Goal: Transaction & Acquisition: Purchase product/service

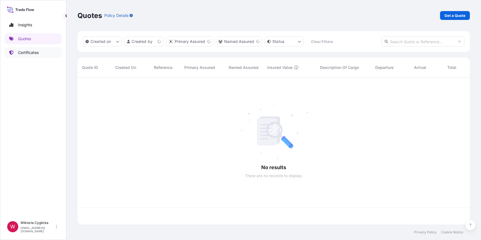
scroll to position [146, 388]
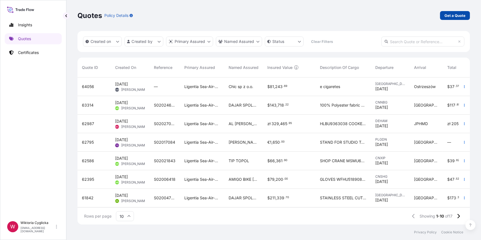
click at [448, 16] on p "Get a Quote" at bounding box center [454, 16] width 21 height 6
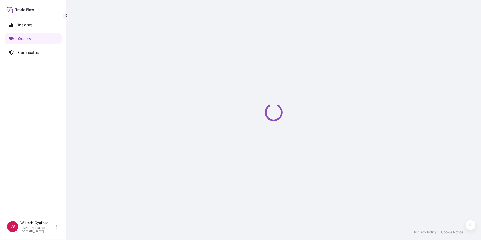
select select "Road / [GEOGRAPHIC_DATA]"
select select "Sea"
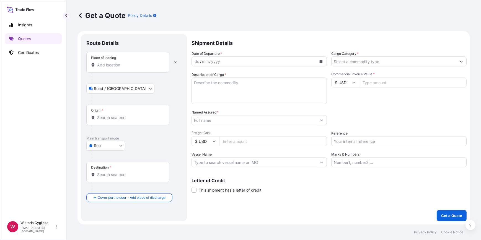
click at [356, 140] on input "Reference" at bounding box center [398, 141] width 135 height 10
paste input "S01976583"
type input "S01976583"
drag, startPoint x: 360, startPoint y: 120, endPoint x: 362, endPoint y: 111, distance: 8.8
click at [360, 119] on div "Packing Category Type to search a container mode Please select a primary mode o…" at bounding box center [398, 117] width 135 height 15
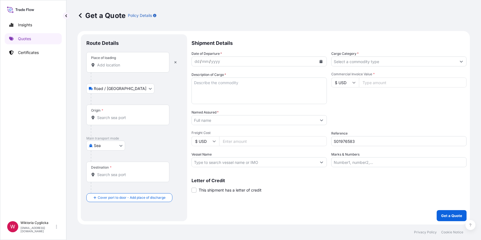
click at [366, 59] on input "Cargo Category *" at bounding box center [393, 61] width 125 height 10
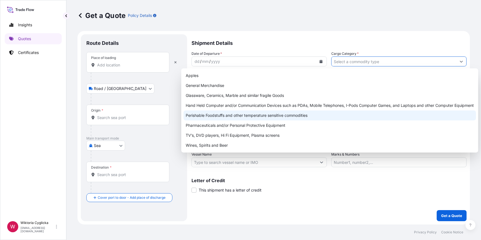
click at [255, 117] on div "Perishable Foodstuffs and other temperature sensitive commodities" at bounding box center [329, 115] width 292 height 10
type input "Perishable Foodstuffs and other temperature sensitive commodities"
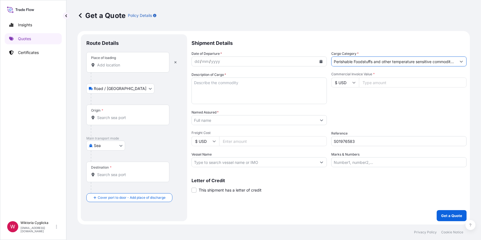
click at [126, 63] on input "Place of loading" at bounding box center [129, 65] width 65 height 6
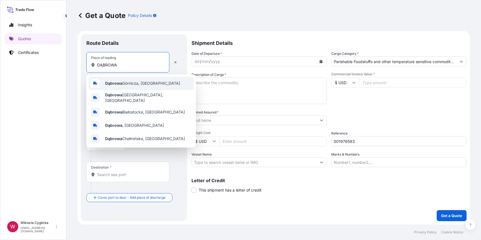
click at [123, 81] on span "Dąbrowa Górnicza, [GEOGRAPHIC_DATA]" at bounding box center [142, 84] width 75 height 6
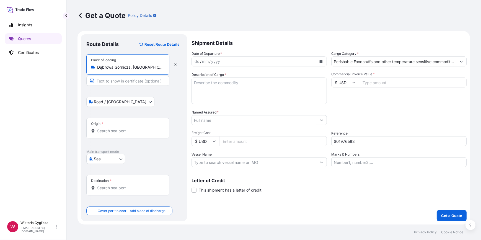
type input "Dąbrowa Górnicza, [GEOGRAPHIC_DATA]"
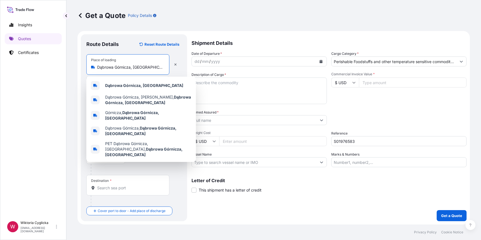
click at [322, 63] on button "Calendar" at bounding box center [321, 61] width 9 height 9
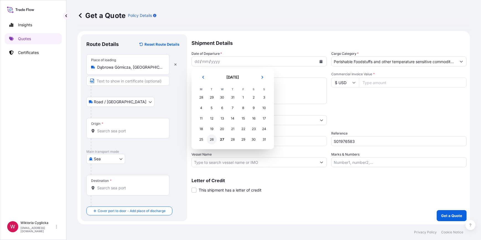
click at [213, 138] on div "26" at bounding box center [212, 139] width 10 height 10
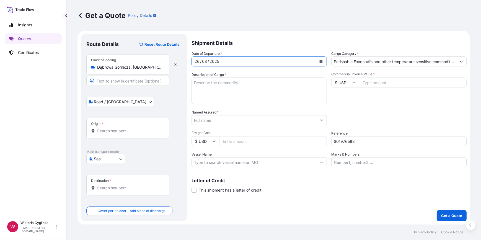
drag, startPoint x: 130, startPoint y: 133, endPoint x: 135, endPoint y: 135, distance: 5.9
click at [130, 133] on input "Origin *" at bounding box center [129, 131] width 65 height 6
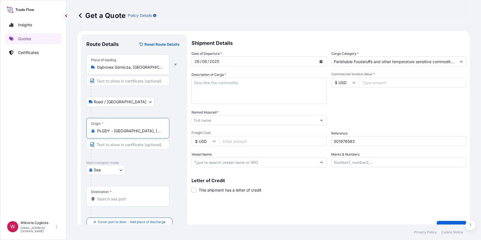
type input "PLGDY - [GEOGRAPHIC_DATA], [GEOGRAPHIC_DATA]"
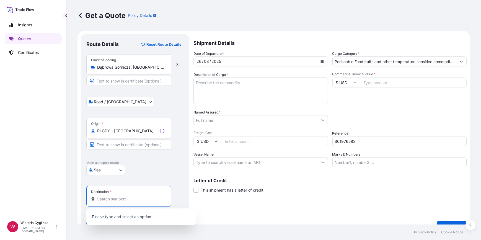
click at [114, 199] on input "Destination *" at bounding box center [130, 199] width 67 height 6
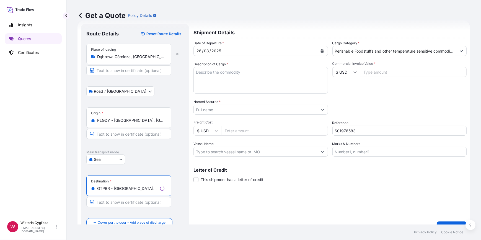
scroll to position [22, 0]
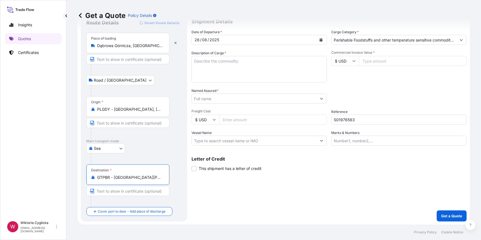
type input "GTPBR - [GEOGRAPHIC_DATA][PERSON_NAME], [GEOGRAPHIC_DATA]"
click at [218, 72] on textarea "Description of Cargo *" at bounding box center [258, 69] width 135 height 27
click at [222, 64] on textarea "Description of Cargo *" at bounding box center [258, 69] width 135 height 27
paste textarea "FROZEN DONUTS MIX OF FLAVOURS AND SAMPLES 113148 PCS/ 3143 BOXES/ 23 PALLETS NE…"
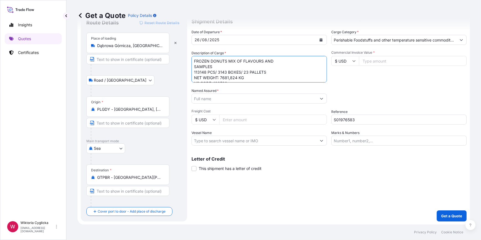
scroll to position [3, 0]
click at [194, 56] on textarea "FROZEN DONUTS MIX OF FLAVOURS AND SAMPLES 113148 PCS/ 3143 BOXES/ 23 PALLETS NE…" at bounding box center [258, 69] width 135 height 27
click at [196, 59] on textarea "FROZEN DONUTS MIX OF FLAVOURS AND SAMPLES 113148 PCS/ 3143 BOXES/ 23 PALLETS NE…" at bounding box center [258, 69] width 135 height 27
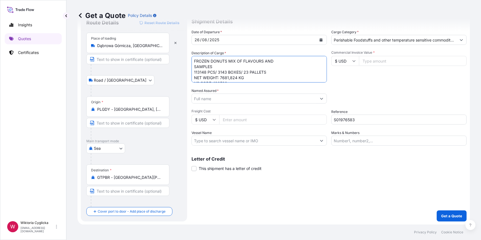
paste textarea "HLBU 9652072"
click at [205, 61] on textarea "HLBU 9652072 FROZEN DONUTS MIX OF FLAVOURS AND SAMPLES 113148 PCS/ 3143 BOXES/ …" at bounding box center [258, 69] width 135 height 27
click at [248, 75] on textarea "HLBU9652072 FROZEN DONUTS MIX OF FLAVOURS AND SAMPLES 113148 PCS/ 3143 BOXES/ 2…" at bounding box center [258, 69] width 135 height 27
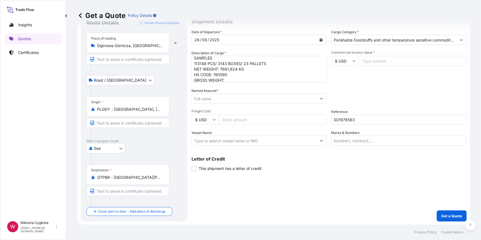
click at [230, 75] on textarea "HLBU9652072 FROZEN DONUTS MIX OF FLAVOURS AND SAMPLES 113148 PCS/ 3143 BOXES/ 2…" at bounding box center [258, 69] width 135 height 27
click at [232, 77] on textarea "HLBU9652072 FROZEN DONUTS MIX OF FLAVOURS AND SAMPLES 113148 PCS/ 3143 BOXES/ 2…" at bounding box center [258, 69] width 135 height 27
paste textarea "9514,024"
type textarea "HLBU9652072 FROZEN DONUTS MIX OF FLAVOURS AND SAMPLES 113148 PCS/ 3143 BOXES/ 2…"
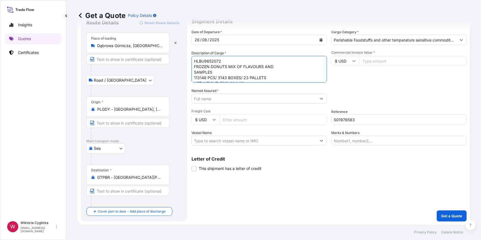
click at [393, 80] on div "Commercial Invoice Value * $ USD" at bounding box center [398, 66] width 135 height 32
click at [229, 97] on input "Named Assured *" at bounding box center [254, 99] width 125 height 10
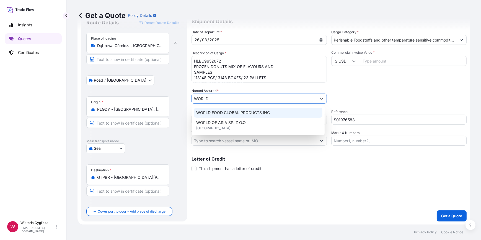
click at [223, 112] on span "WORLD FOOD GLOBAL PRODUCTS INC" at bounding box center [233, 113] width 74 height 6
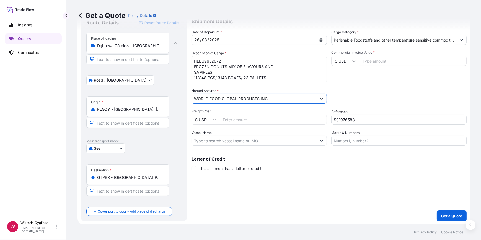
type input "WORLD FOOD GLOBAL PRODUCTS INC"
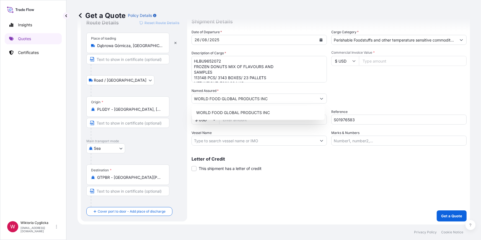
click at [348, 61] on input "$ USD" at bounding box center [345, 61] width 28 height 10
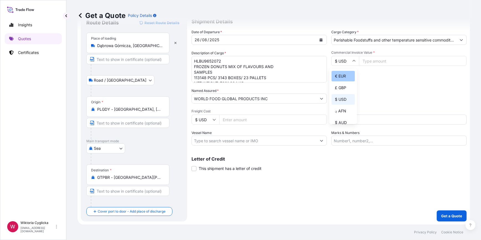
click at [342, 73] on div "€ EUR" at bounding box center [342, 76] width 23 height 11
type input "€ EUR"
click at [386, 58] on input "Commercial Invoice Value *" at bounding box center [413, 61] width 108 height 10
type input "27162.9"
click at [398, 88] on div "Packing Category Type to search a container mode Please select a primary mode o…" at bounding box center [398, 95] width 135 height 15
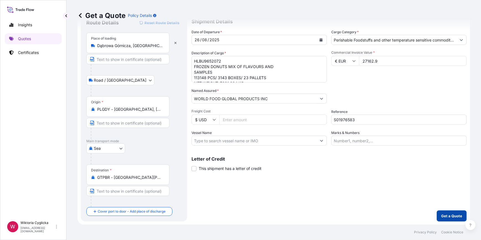
click at [441, 214] on p "Get a Quote" at bounding box center [451, 216] width 21 height 6
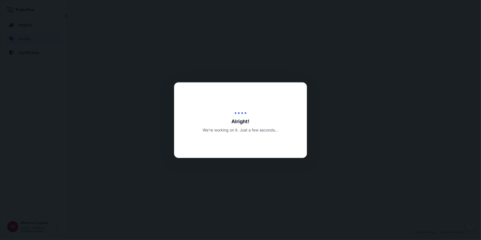
select select "Road / [GEOGRAPHIC_DATA]"
select select "Sea"
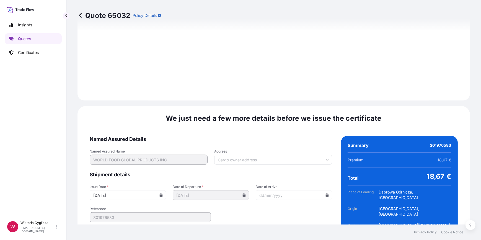
scroll to position [662, 0]
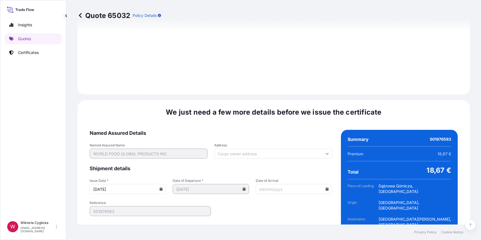
click at [162, 187] on icon at bounding box center [160, 188] width 3 height 3
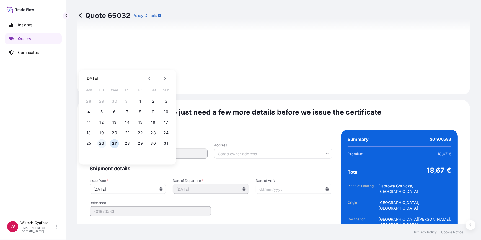
click at [104, 143] on button "26" at bounding box center [101, 143] width 9 height 9
type input "[DATE]"
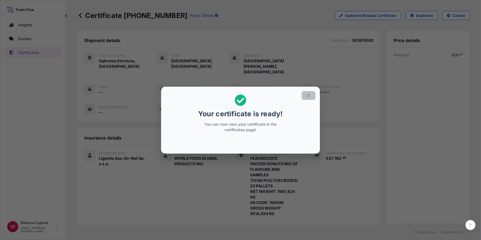
click at [309, 94] on icon "button" at bounding box center [308, 95] width 5 height 5
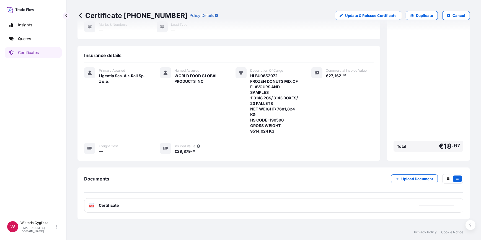
scroll to position [90, 0]
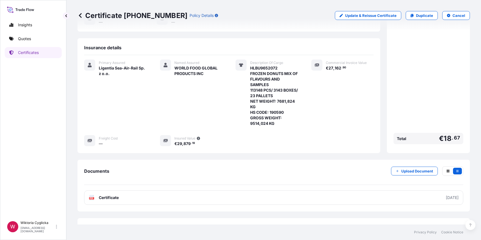
click at [240, 177] on div "Documents Upload Document PDF Certificate [DATE]" at bounding box center [273, 185] width 379 height 38
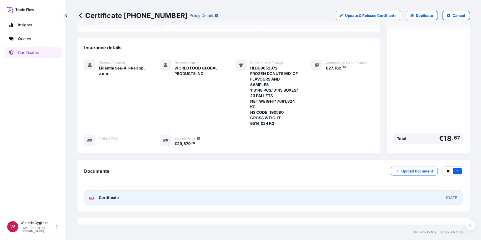
click at [232, 190] on link "PDF Certificate [DATE]" at bounding box center [273, 197] width 379 height 14
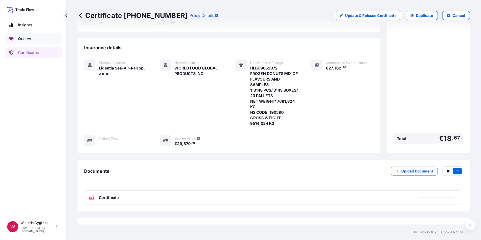
click at [33, 39] on link "Quotes" at bounding box center [33, 38] width 57 height 11
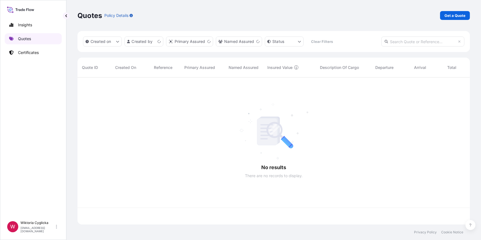
scroll to position [146, 388]
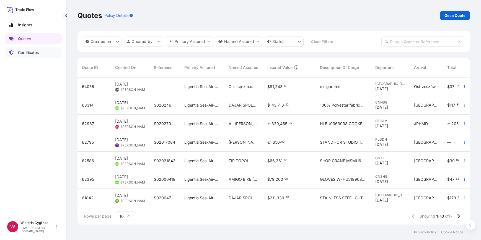
click at [41, 50] on link "Certificates" at bounding box center [33, 52] width 57 height 11
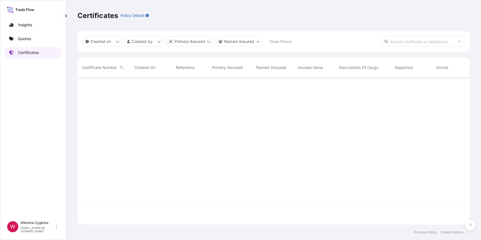
scroll to position [146, 388]
click at [416, 42] on input "text" at bounding box center [422, 42] width 83 height 10
paste input "S02033511"
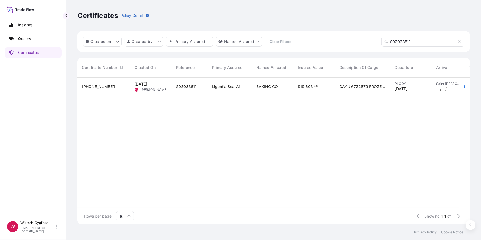
type input "S02033511"
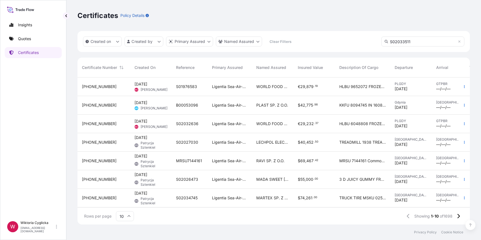
click at [203, 89] on div "S01976583" at bounding box center [190, 86] width 36 height 19
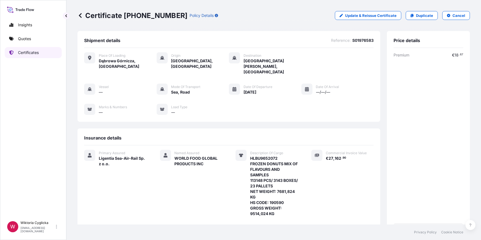
click at [28, 55] on p "Certificates" at bounding box center [28, 53] width 21 height 6
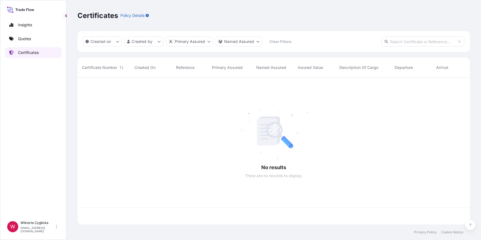
scroll to position [146, 388]
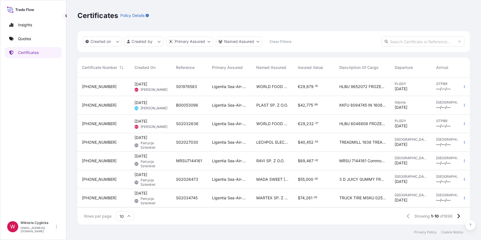
click at [410, 41] on input "text" at bounding box center [422, 42] width 83 height 10
paste input "S02033511"
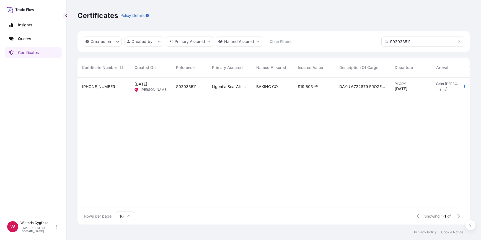
type input "S02033511"
click at [165, 87] on span "[PERSON_NAME]" at bounding box center [154, 89] width 27 height 4
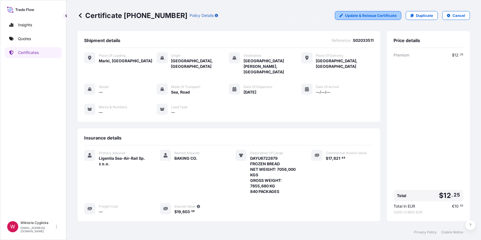
click at [360, 17] on p "Update & Reissue Certificate" at bounding box center [370, 16] width 51 height 6
select select "Road / [GEOGRAPHIC_DATA]"
select select "Sea"
select select "Road / [GEOGRAPHIC_DATA]"
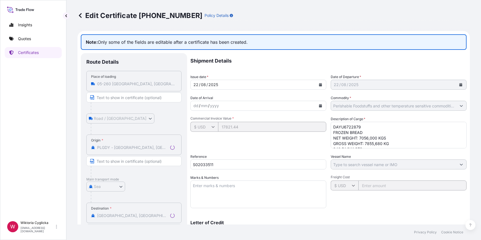
select select "31440"
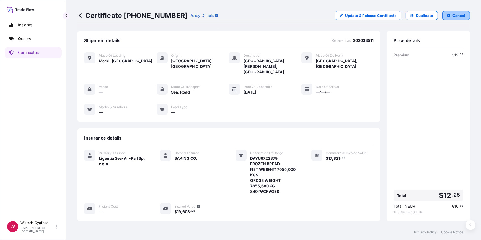
click at [455, 15] on p "Cancel" at bounding box center [458, 16] width 13 height 6
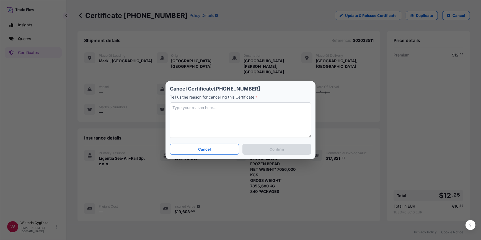
click at [247, 104] on textarea at bounding box center [240, 119] width 141 height 35
type textarea "CANCEL"
click at [264, 146] on button "Confirm" at bounding box center [276, 149] width 69 height 11
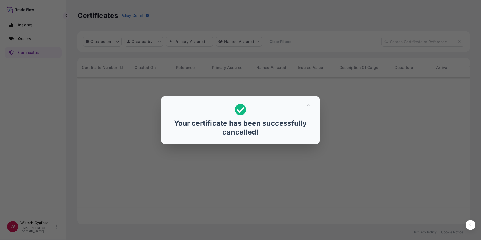
scroll to position [146, 388]
click at [308, 105] on icon "button" at bounding box center [308, 104] width 5 height 5
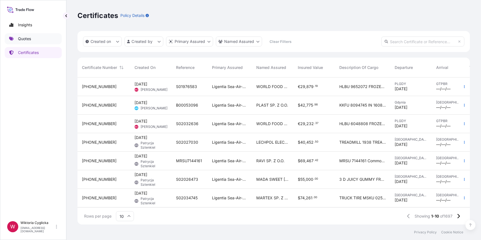
click at [32, 41] on link "Quotes" at bounding box center [33, 38] width 57 height 11
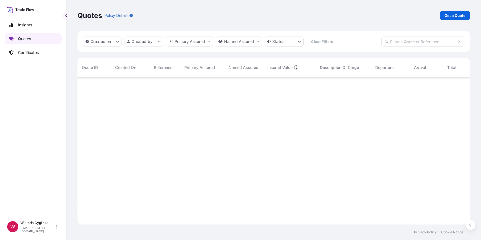
scroll to position [146, 388]
click at [419, 42] on input "text" at bounding box center [422, 42] width 83 height 10
paste input "S02033511"
type input "S02033511"
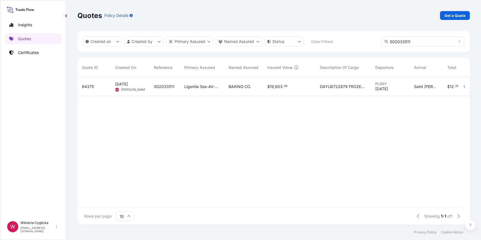
click at [131, 87] on span "[PERSON_NAME]" at bounding box center [134, 89] width 27 height 4
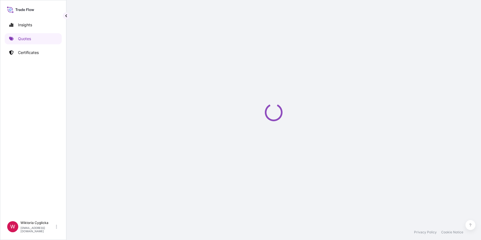
select select "Road / [GEOGRAPHIC_DATA]"
select select "Sea"
select select "Road / [GEOGRAPHIC_DATA]"
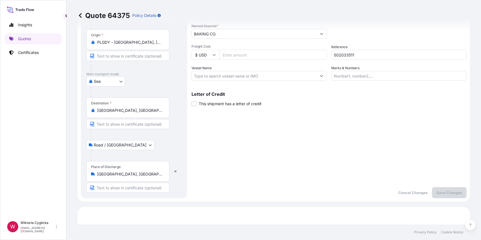
scroll to position [81, 0]
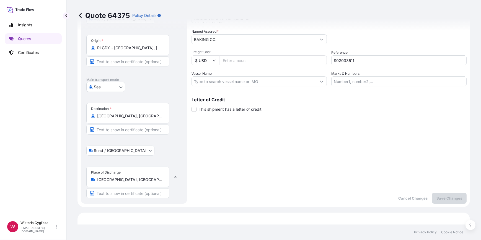
click at [151, 115] on input "[GEOGRAPHIC_DATA], [GEOGRAPHIC_DATA], [GEOGRAPHIC_DATA]" at bounding box center [129, 116] width 65 height 6
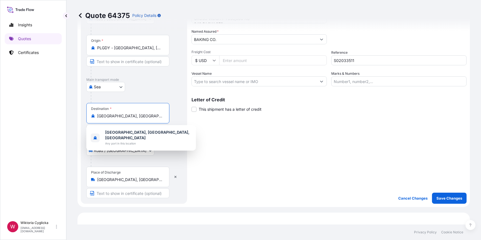
drag, startPoint x: 149, startPoint y: 118, endPoint x: 71, endPoint y: 114, distance: 78.4
click at [71, 114] on div "Quote 64375 Policy Details Route Details Place of loading 05-[GEOGRAPHIC_DATA] …" at bounding box center [273, 112] width 414 height 224
paste input "[GEOGRAPHIC_DATA],"
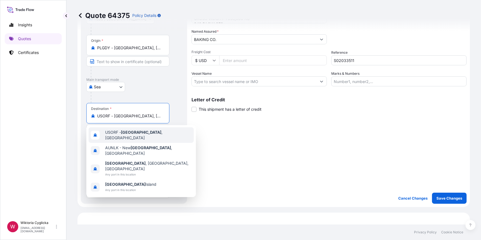
scroll to position [83, 0]
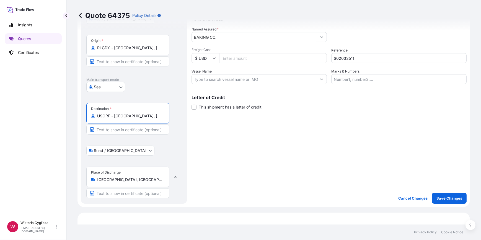
type input "USORF - [GEOGRAPHIC_DATA], [GEOGRAPHIC_DATA]"
click at [245, 134] on div "Shipment Details Date of Departure * [DATE] Cargo Category * Perishable Foodstu…" at bounding box center [328, 77] width 275 height 252
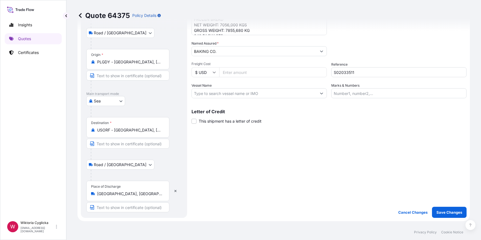
scroll to position [100, 0]
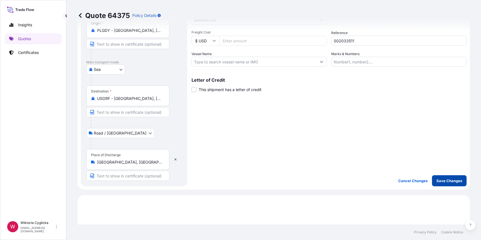
click at [440, 181] on p "Save Changes" at bounding box center [449, 181] width 26 height 6
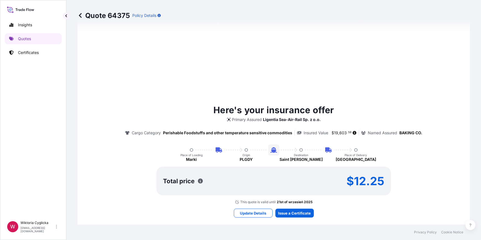
select select "Road / [GEOGRAPHIC_DATA]"
select select "Sea"
select select "Road / [GEOGRAPHIC_DATA]"
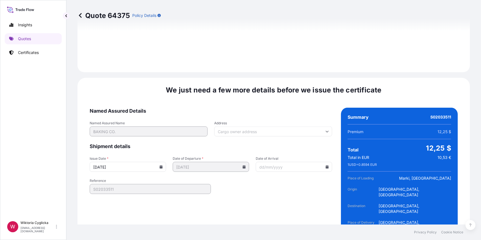
scroll to position [800, 0]
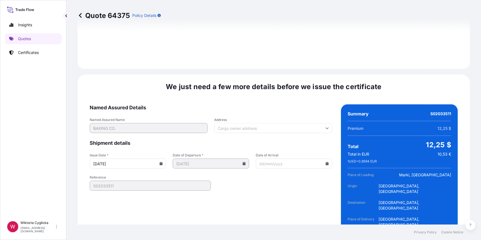
click at [160, 162] on icon at bounding box center [161, 163] width 3 height 3
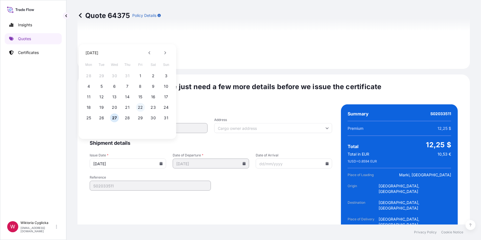
click at [137, 106] on button "22" at bounding box center [140, 107] width 9 height 9
type input "[DATE]"
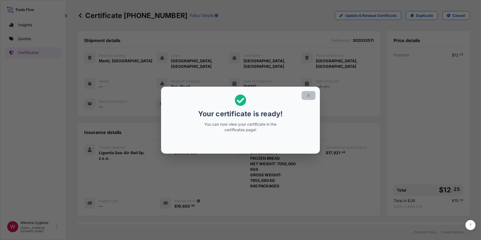
click at [310, 95] on icon "button" at bounding box center [308, 95] width 5 height 5
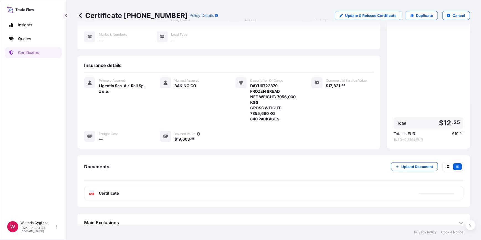
scroll to position [68, 0]
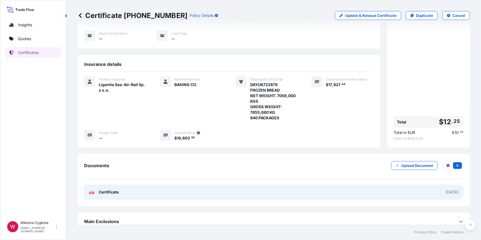
click at [344, 185] on link "PDF Certificate [DATE]" at bounding box center [273, 192] width 379 height 14
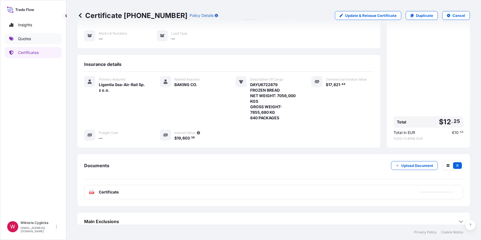
click at [28, 41] on p "Quotes" at bounding box center [24, 39] width 13 height 6
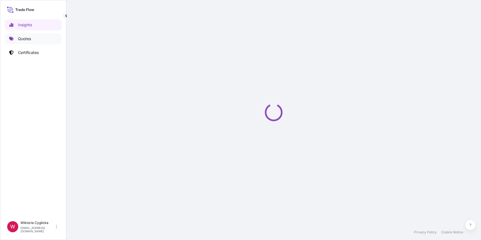
select select "2025"
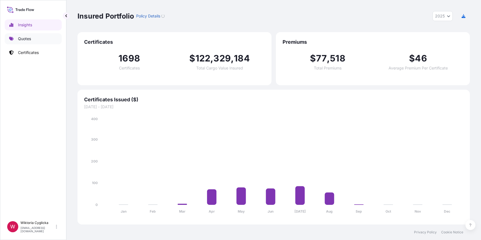
click at [34, 41] on link "Quotes" at bounding box center [33, 38] width 57 height 11
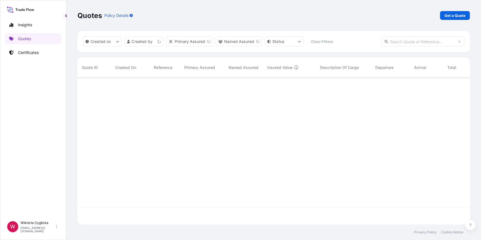
scroll to position [146, 388]
click at [451, 16] on p "Get a Quote" at bounding box center [454, 16] width 21 height 6
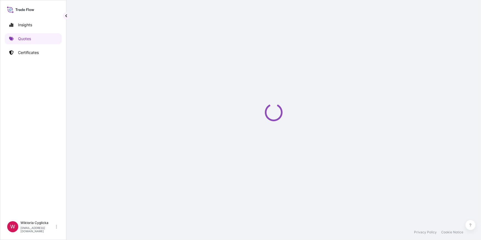
select select "Sea"
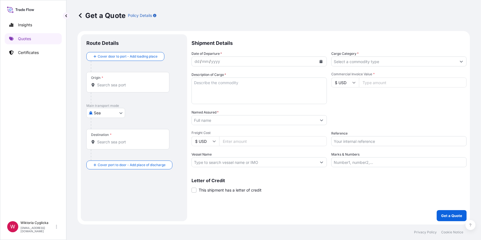
click at [347, 61] on input "Cargo Category *" at bounding box center [393, 61] width 125 height 10
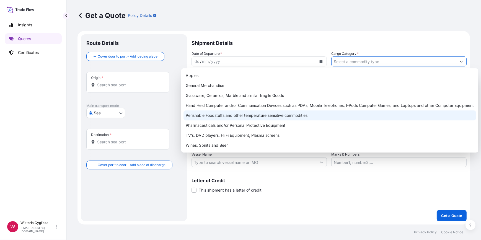
click at [262, 116] on div "Perishable Foodstuffs and other temperature sensitive commodities" at bounding box center [329, 115] width 292 height 10
type input "Perishable Foodstuffs and other temperature sensitive commodities"
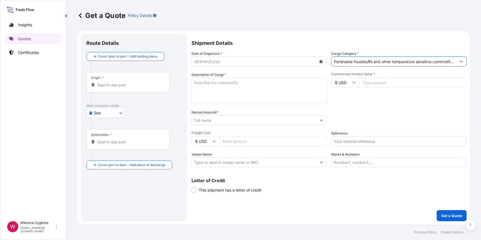
click at [346, 143] on input "Reference" at bounding box center [398, 141] width 135 height 10
paste input "S02033528"
type input "S02033528"
click at [354, 120] on div "Packing Category Type to search a container mode Please select a primary mode o…" at bounding box center [398, 117] width 135 height 15
click at [214, 64] on div "yyyy" at bounding box center [216, 61] width 10 height 7
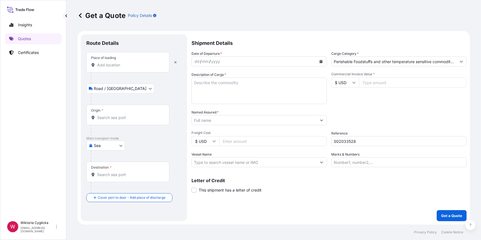
click at [126, 72] on div at bounding box center [136, 77] width 91 height 11
click at [124, 65] on input "Place of loading" at bounding box center [129, 65] width 65 height 6
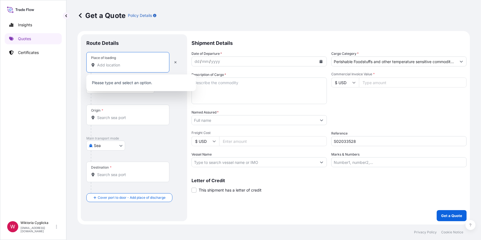
paste input "GLIWICE"
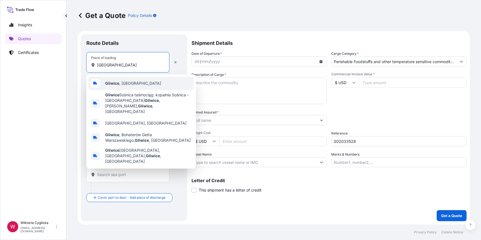
click at [116, 80] on div "Gliwice , Poland" at bounding box center [141, 83] width 105 height 13
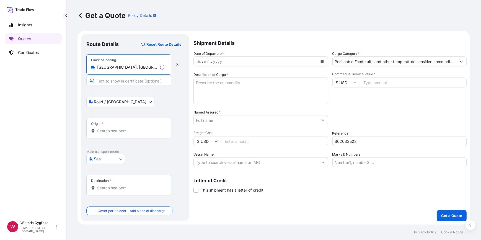
type input "Gliwice, Poland"
click at [321, 61] on icon "Calendar" at bounding box center [321, 61] width 3 height 3
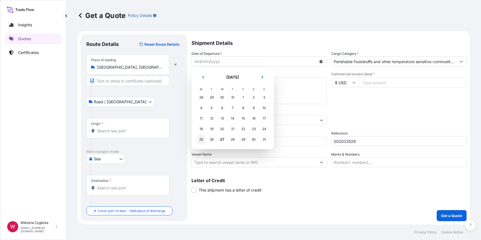
click at [203, 140] on div "25" at bounding box center [201, 139] width 10 height 10
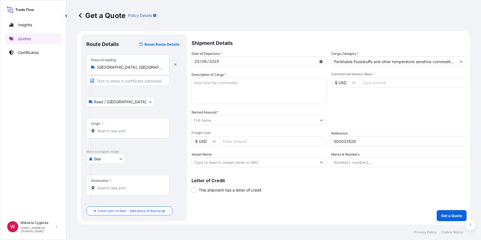
click at [129, 134] on div "Origin *" at bounding box center [127, 128] width 83 height 20
click at [129, 134] on input "Origin *" at bounding box center [129, 131] width 65 height 6
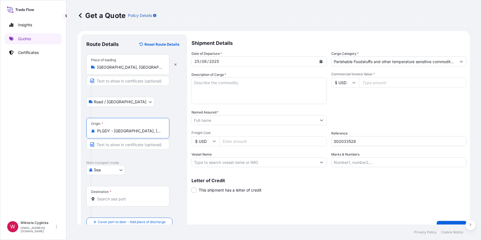
type input "PLGDY - [GEOGRAPHIC_DATA], [GEOGRAPHIC_DATA]"
click at [126, 199] on input "Destination *" at bounding box center [129, 199] width 65 height 6
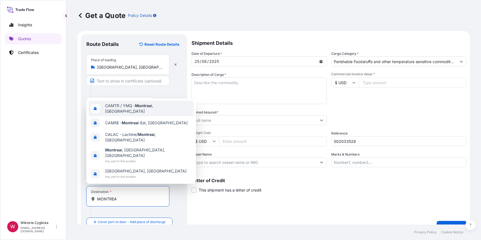
click at [132, 114] on span "CAMTR / YMQ - Montrea l, Canada" at bounding box center [148, 108] width 86 height 11
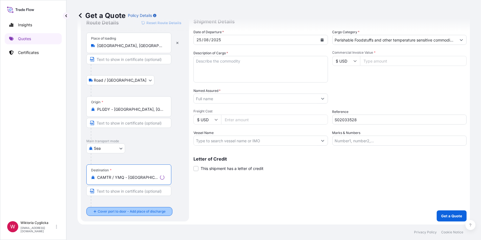
type input "CAMTR / YMQ - Montreal, Canada"
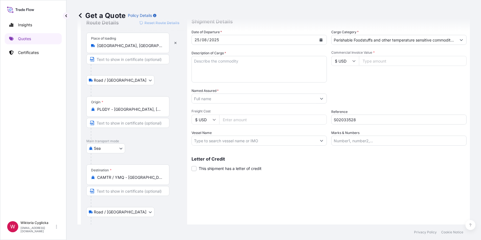
scroll to position [54, 0]
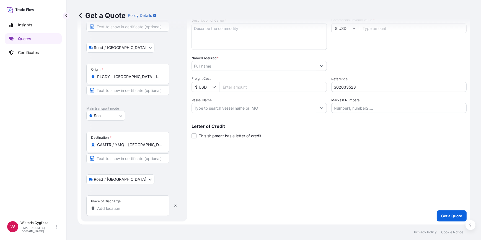
click at [121, 206] on input "Place of Discharge" at bounding box center [129, 209] width 65 height 6
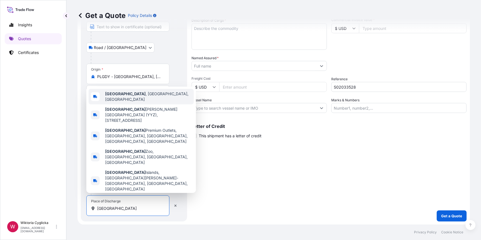
click at [142, 102] on span "Toronto , ON, Canada" at bounding box center [148, 96] width 86 height 11
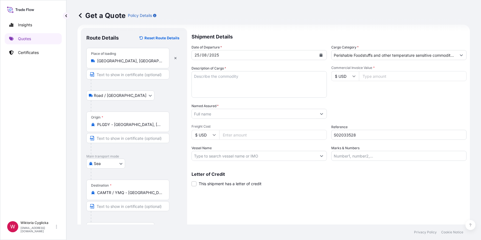
scroll to position [0, 0]
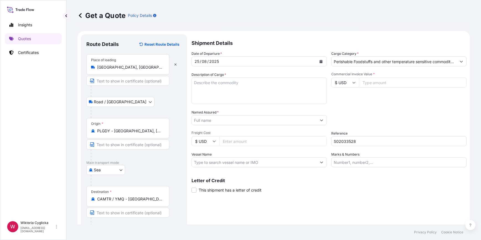
type input "Toronto, ON, Canada"
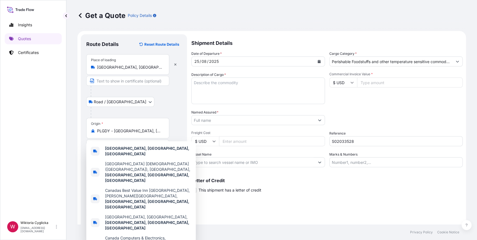
click at [227, 97] on textarea "Description of Cargo *" at bounding box center [258, 90] width 134 height 27
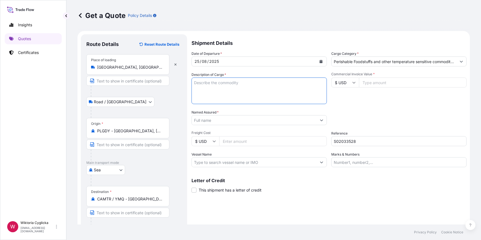
click at [249, 88] on textarea "Description of Cargo *" at bounding box center [258, 90] width 135 height 27
click at [228, 84] on textarea "Description of Cargo *" at bounding box center [258, 90] width 135 height 27
click at [234, 121] on input "Named Assured *" at bounding box center [254, 120] width 125 height 10
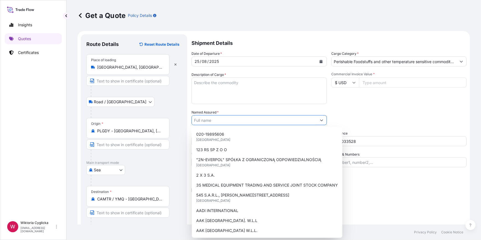
paste input "KML FOOD & CONFECTIONERY LTD."
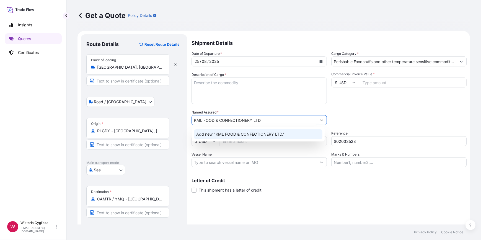
click at [230, 136] on span "Add new "KML FOOD & CONFECTIONERY LTD."" at bounding box center [240, 134] width 89 height 6
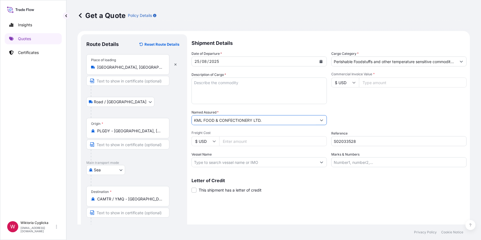
type input "KML FOOD & CONFECTIONERY LTD."
click at [237, 89] on textarea "Description of Cargo *" at bounding box center [258, 90] width 135 height 27
click at [207, 79] on textarea "Description of Cargo *" at bounding box center [258, 90] width 135 height 27
paste textarea "HLBU 9708926"
click at [205, 84] on textarea "HLBU 9708926" at bounding box center [258, 90] width 135 height 27
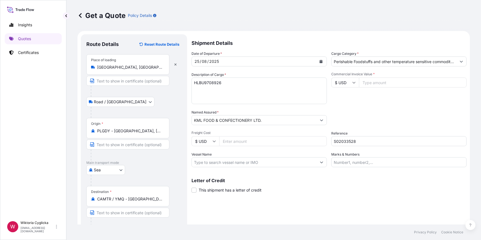
click at [236, 82] on textarea "HLBU9708926" at bounding box center [258, 90] width 135 height 27
paste textarea "CONFECTIONERY PRODUCTS NET WEIGHT: 4921 KG"
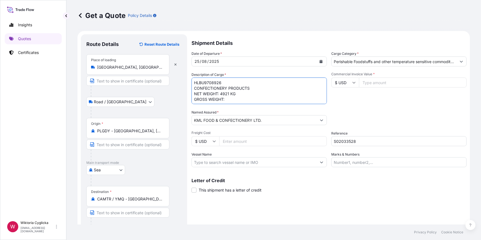
click at [232, 98] on textarea "HLBU9708926 CONFECTIONERY PRODUCTS NET WEIGHT: 4921 KG GROSS WEIGHT:" at bounding box center [258, 90] width 135 height 27
paste textarea "8337,1"
click at [247, 97] on textarea "HLBU9708926 CONFECTIONERY PRODUCTS NET WEIGHT: 4921 KG GROSS WEIGHT: 8337,1 KG …" at bounding box center [258, 90] width 135 height 27
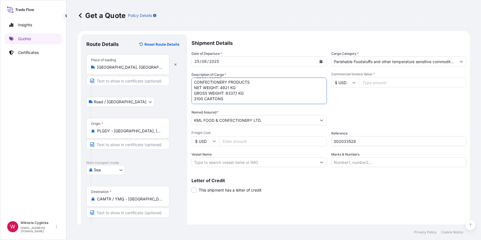
paste textarea "HLBU 6031997"
click at [207, 102] on textarea "HLBU9708926 CONFECTIONERY PRODUCTS NET WEIGHT: 4921 KG GROSS WEIGHT: 8337,1 KG …" at bounding box center [258, 90] width 135 height 27
click at [205, 100] on textarea "HLBU9708926 CONFECTIONERY PRODUCTS NET WEIGHT: 4921 KG GROSS WEIGHT: 8337,1 KG …" at bounding box center [258, 90] width 135 height 27
click at [206, 94] on textarea "HLBU9708926 CONFECTIONERY PRODUCTS NET WEIGHT: 4921 KG GROSS WEIGHT: 8337,1 KG …" at bounding box center [258, 90] width 135 height 27
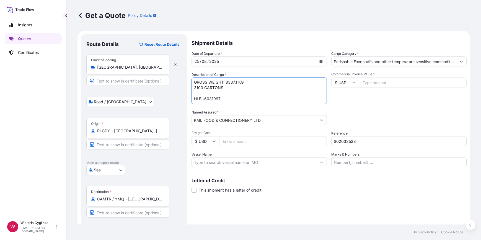
click at [234, 95] on textarea "HLBU9708926 CONFECTIONERY PRODUCTS NET WEIGHT: 4921 KG GROSS WEIGHT: 8337,1 KG …" at bounding box center [258, 90] width 135 height 27
drag, startPoint x: 225, startPoint y: 90, endPoint x: 191, endPoint y: 87, distance: 33.9
click at [191, 87] on textarea "HLBU9708926 CONFECTIONERY PRODUCTS NET WEIGHT: 4921 KG GROSS WEIGHT: 8337,1 KG …" at bounding box center [258, 90] width 135 height 27
click at [207, 90] on textarea "HLBU9708926 CONFECTIONERY PRODUCTS NET WEIGHT: 4921 KG GROSS WEIGHT: 8337,1 KG …" at bounding box center [258, 90] width 135 height 27
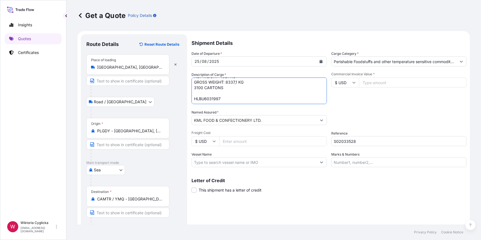
paste textarea "CONFECTIONERY PRODUCTS NET WEIGHT: 4921 KG GROSS WEIGHT: 8337,1 KG 3100 CARTONS"
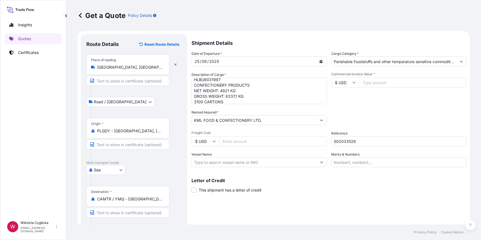
click at [251, 100] on textarea "HLBU9708926 CONFECTIONERY PRODUCTS NET WEIGHT: 4921 KG GROSS WEIGHT: 8337,1 KG …" at bounding box center [258, 90] width 135 height 27
paste textarea "TOTAL NET WEIGHT: 9842 KG"
type textarea "HLBU9708926 CONFECTIONERY PRODUCTS NET WEIGHT: 4921 KG GROSS WEIGHT: 8337,1 KG …"
click at [377, 100] on div "Commercial Invoice Value * $ USD" at bounding box center [398, 88] width 135 height 32
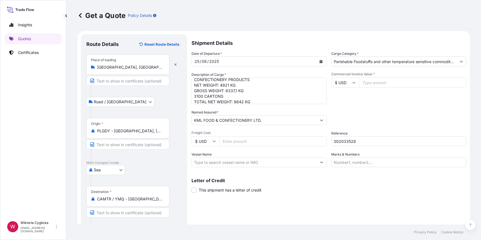
click at [343, 86] on input "$ USD" at bounding box center [345, 82] width 28 height 10
click at [346, 94] on div "€ EUR" at bounding box center [342, 97] width 23 height 11
type input "€ EUR"
click at [380, 86] on input "Commercial Invoice Value *" at bounding box center [413, 82] width 108 height 10
type input "120200"
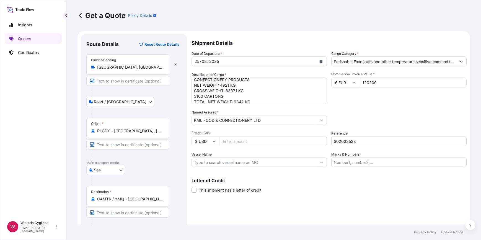
click at [378, 98] on div "Commercial Invoice Value * € EUR 120200" at bounding box center [398, 88] width 135 height 32
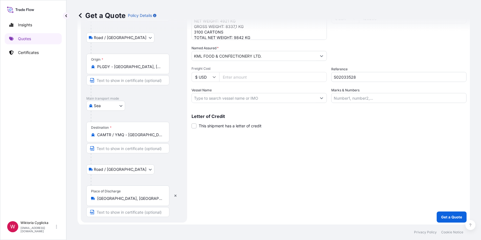
scroll to position [65, 0]
click at [438, 211] on button "Get a Quote" at bounding box center [452, 215] width 30 height 11
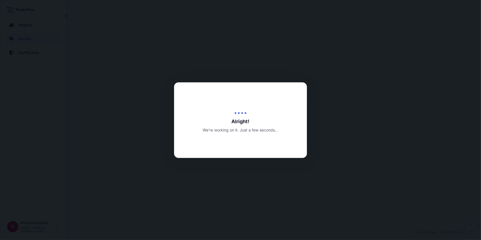
select select "Road / [GEOGRAPHIC_DATA]"
select select "Sea"
select select "Road / [GEOGRAPHIC_DATA]"
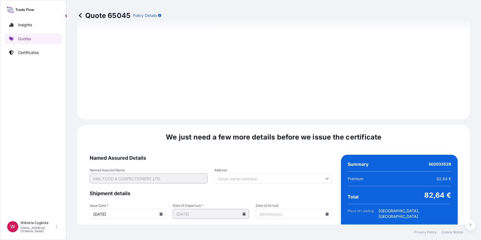
scroll to position [771, 0]
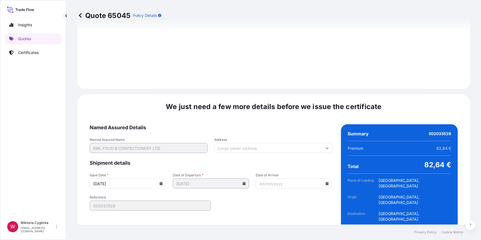
click at [159, 182] on icon at bounding box center [160, 183] width 3 height 3
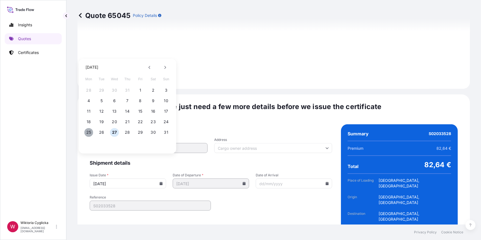
click at [89, 131] on button "25" at bounding box center [88, 132] width 9 height 9
type input "[DATE]"
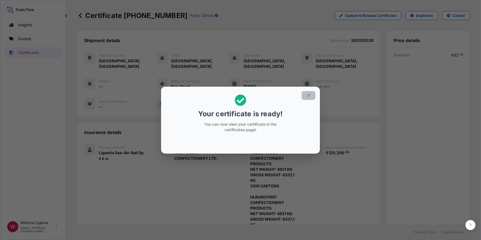
click at [308, 95] on icon "button" at bounding box center [308, 95] width 5 height 5
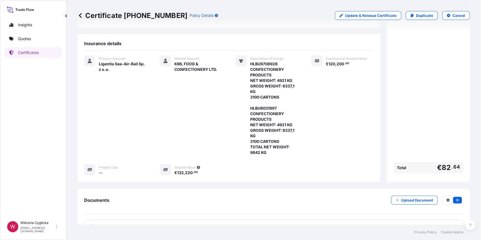
scroll to position [123, 0]
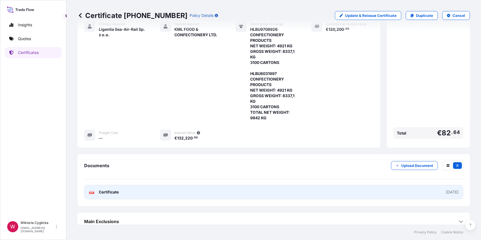
drag, startPoint x: 143, startPoint y: 189, endPoint x: 140, endPoint y: 188, distance: 3.2
click at [143, 189] on link "PDF Certificate 2025-08-25" at bounding box center [273, 192] width 379 height 14
